Goal: Find specific page/section: Find specific page/section

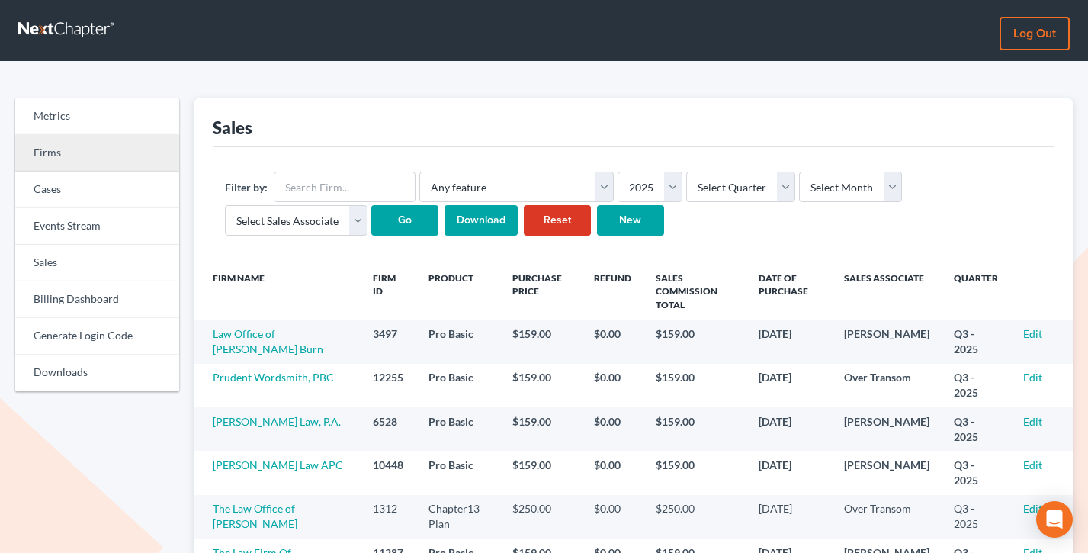
click at [78, 154] on link "Firms" at bounding box center [97, 153] width 164 height 37
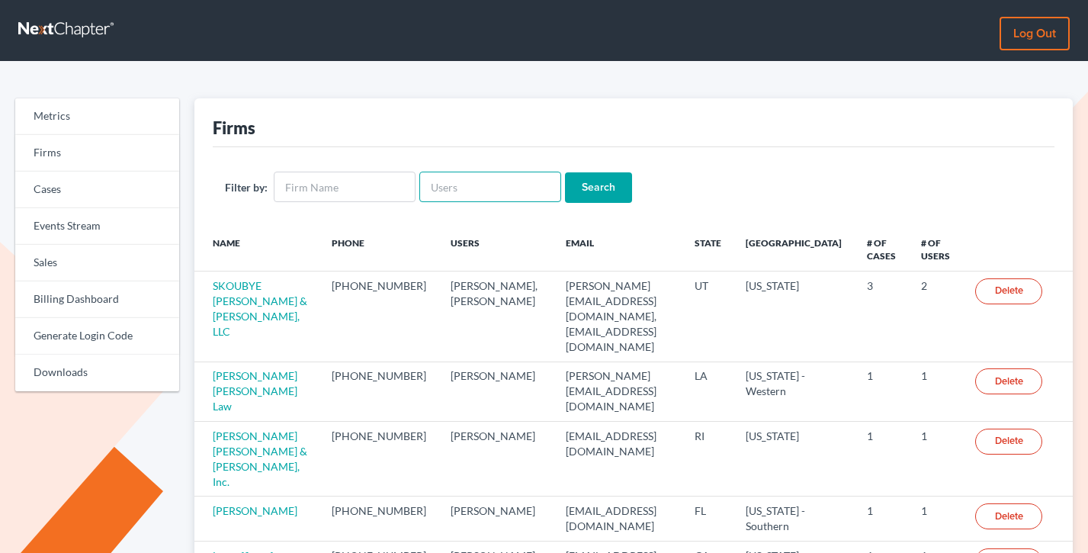
click at [466, 190] on input "text" at bounding box center [490, 187] width 142 height 31
paste input "@[DOMAIN_NAME]"
type input "@[DOMAIN_NAME]"
click at [565, 172] on input "Search" at bounding box center [598, 187] width 67 height 31
